Goal: Obtain resource: Obtain resource

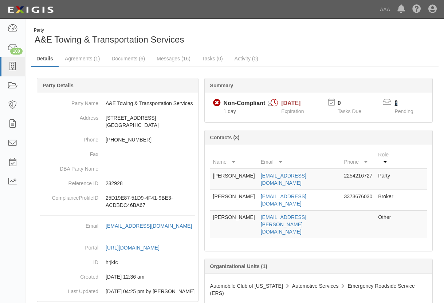
click at [396, 102] on link "2" at bounding box center [395, 103] width 3 height 6
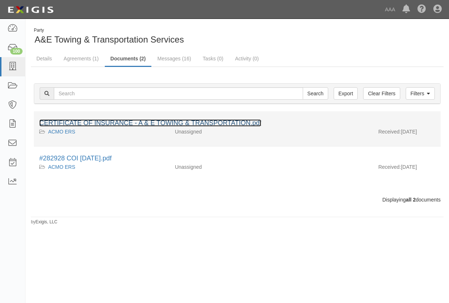
click at [213, 122] on link "CERTIFICATE OF INSURANCE - A & E TOWING & TRANSPORTATION.pdf" at bounding box center [150, 122] width 222 height 7
